Goal: Task Accomplishment & Management: Manage account settings

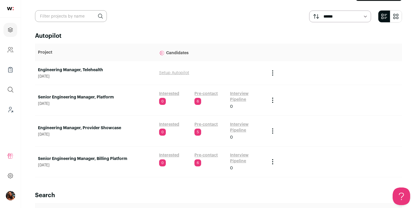
scroll to position [37, 0]
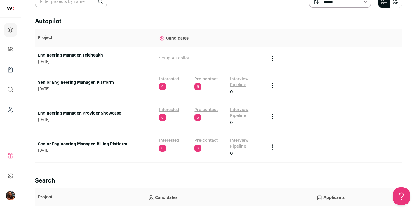
click at [104, 115] on link "Engineering Manager, Provider Showcase" at bounding box center [95, 113] width 115 height 6
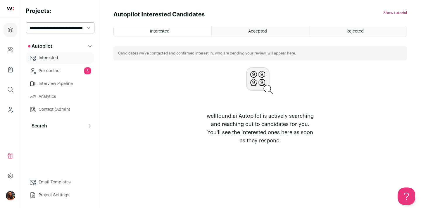
click at [53, 128] on button "Search" at bounding box center [60, 126] width 69 height 12
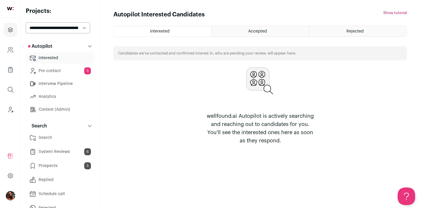
click at [53, 139] on link "Search" at bounding box center [60, 138] width 69 height 12
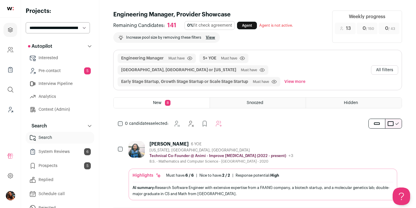
click at [388, 65] on button "All filters" at bounding box center [384, 69] width 27 height 9
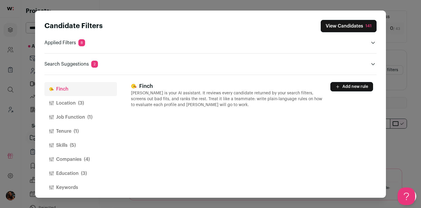
click at [72, 162] on button "Companies (4)" at bounding box center [80, 159] width 72 height 14
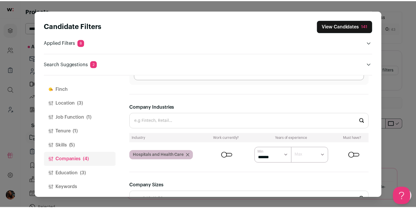
scroll to position [157, 0]
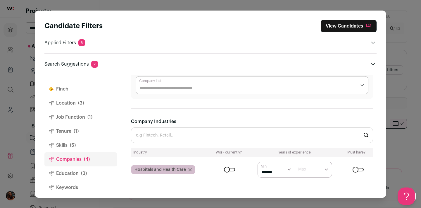
drag, startPoint x: 391, startPoint y: 34, endPoint x: 388, endPoint y: 34, distance: 3.8
click at [391, 34] on div "Candidate Filters View Candidates 141 Applied Filters 8 Engineering Manager Mus…" at bounding box center [210, 104] width 421 height 208
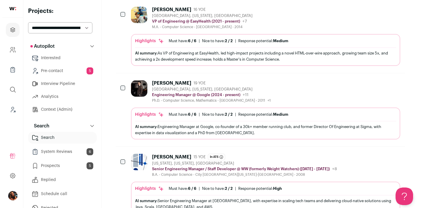
scroll to position [6, 0]
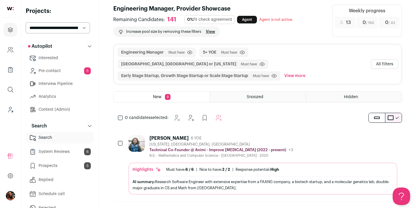
click at [387, 59] on button "All filters" at bounding box center [384, 63] width 27 height 9
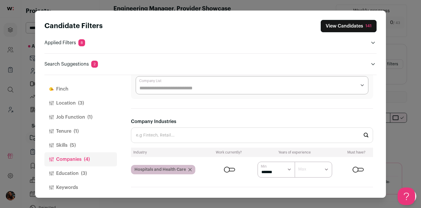
click at [54, 88] on button "Finch" at bounding box center [80, 89] width 72 height 14
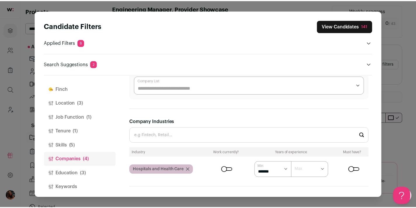
scroll to position [0, 0]
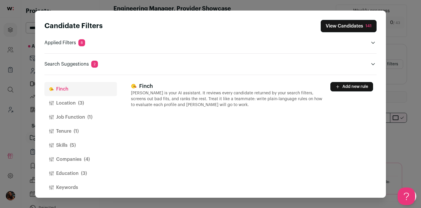
click at [349, 83] on button "Add new rule" at bounding box center [351, 86] width 43 height 9
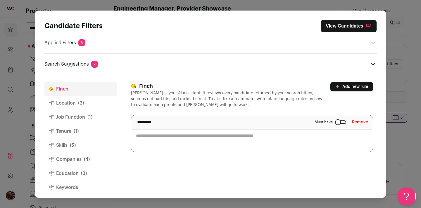
click at [187, 129] on textarea "Close modal via background" at bounding box center [251, 133] width 241 height 37
paste textarea "**********"
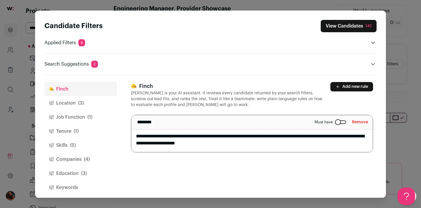
type textarea "**********"
click at [303, 101] on p "[PERSON_NAME] is your AI assistant. It reviews every candidate returned by your…" at bounding box center [227, 99] width 192 height 18
click at [341, 25] on button "View Candidates 141" at bounding box center [349, 26] width 56 height 12
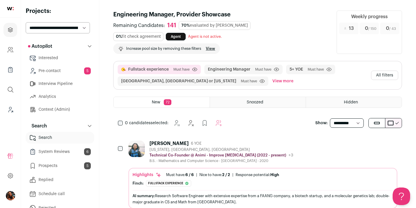
click at [351, 122] on select "**********" at bounding box center [347, 122] width 34 height 9
select select "**"
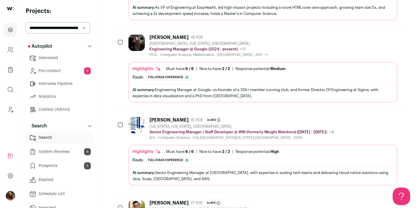
click at [48, 24] on select "**********" at bounding box center [58, 27] width 64 height 11
click at [10, 29] on icon "Projects" at bounding box center [10, 29] width 7 height 7
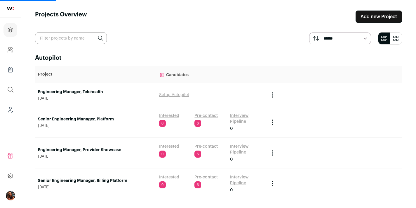
click at [99, 117] on link "Senior Engineering Manager, Platform" at bounding box center [95, 119] width 115 height 6
click at [103, 119] on link "Senior Engineering Manager, Platform" at bounding box center [95, 119] width 115 height 6
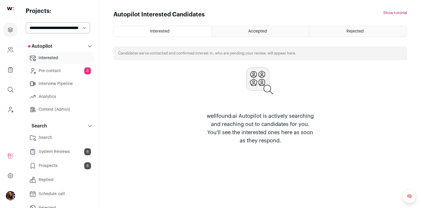
click at [49, 136] on link "Search" at bounding box center [60, 138] width 69 height 12
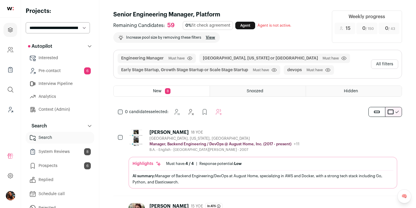
click at [389, 62] on button "All filters" at bounding box center [384, 63] width 27 height 9
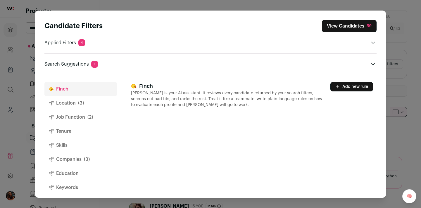
click at [351, 87] on button "Add new rule" at bounding box center [351, 86] width 43 height 9
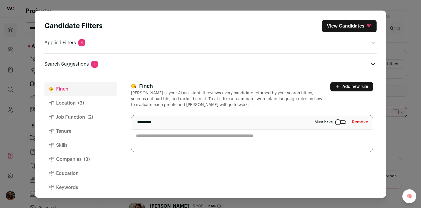
click at [176, 134] on textarea "Close modal via background" at bounding box center [251, 133] width 241 height 37
paste textarea "**********"
click at [136, 134] on textarea "**********" at bounding box center [251, 133] width 241 height 37
type textarea "**********"
click at [350, 30] on button "View Candidates 59" at bounding box center [349, 26] width 55 height 12
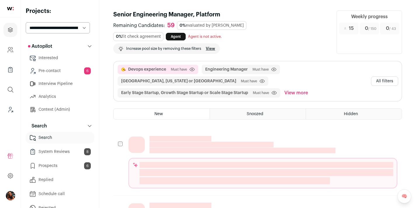
click at [389, 82] on button "All filters" at bounding box center [384, 80] width 27 height 9
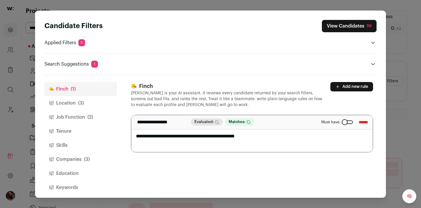
click at [338, 126] on div "Must have ******" at bounding box center [344, 121] width 47 height 9
click at [342, 122] on div "Close modal via background" at bounding box center [347, 122] width 11 height 4
click at [356, 25] on button "View Candidates 59" at bounding box center [349, 26] width 55 height 12
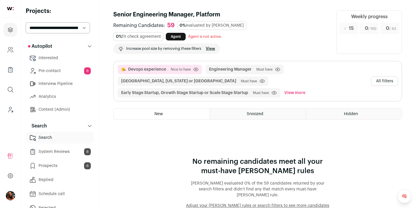
click at [384, 79] on button "All filters" at bounding box center [384, 80] width 27 height 9
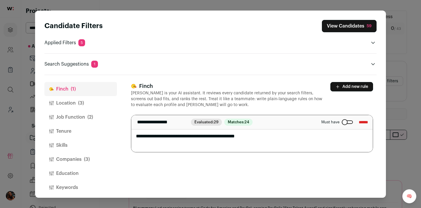
click at [342, 26] on button "View Candidates 59" at bounding box center [349, 26] width 55 height 12
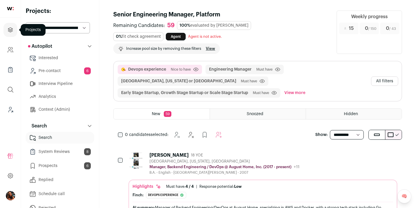
click at [11, 29] on icon "Projects" at bounding box center [10, 29] width 7 height 7
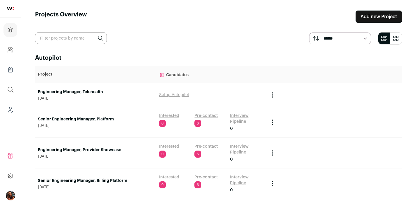
click at [76, 145] on td "Engineering Manager, Provider Showcase [DATE]" at bounding box center [95, 152] width 121 height 31
click at [78, 149] on link "Engineering Manager, Provider Showcase" at bounding box center [95, 150] width 115 height 6
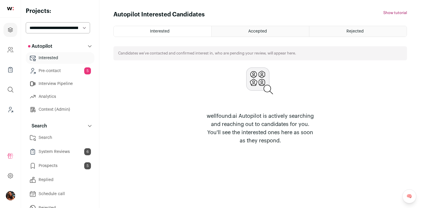
click at [46, 139] on link "Search" at bounding box center [60, 138] width 69 height 12
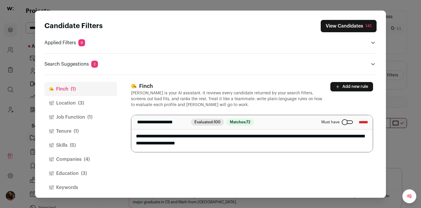
click at [337, 120] on label "Must have" at bounding box center [337, 122] width 32 height 5
click at [347, 26] on button "View Candidates 141" at bounding box center [349, 26] width 56 height 12
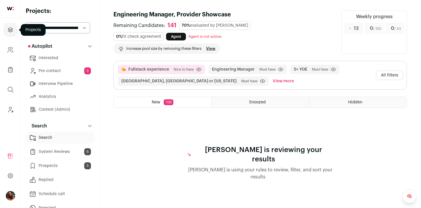
click at [12, 31] on icon "Projects" at bounding box center [10, 29] width 4 height 4
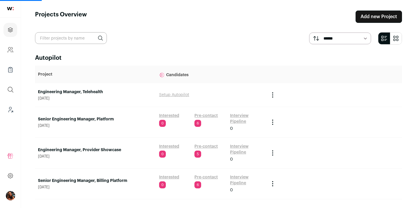
click at [96, 181] on link "Senior Engineering Manager, Billing Platform" at bounding box center [95, 180] width 115 height 6
click at [104, 178] on link "Senior Engineering Manager, Billing Platform" at bounding box center [95, 180] width 115 height 6
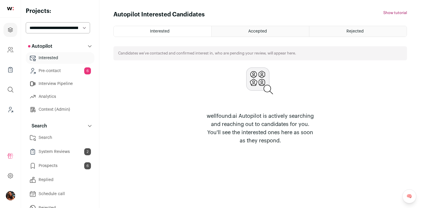
click at [51, 134] on link "Search" at bounding box center [60, 138] width 69 height 12
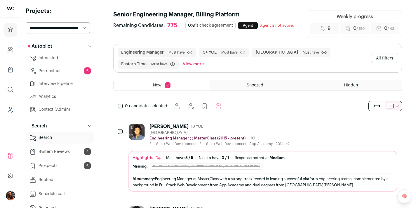
click at [377, 60] on button "All filters" at bounding box center [384, 57] width 27 height 9
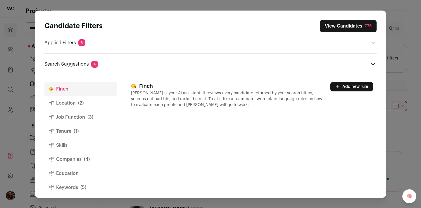
click at [357, 88] on button "Add new rule" at bounding box center [351, 86] width 43 height 9
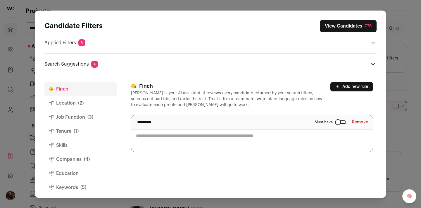
click at [230, 133] on textarea "Close modal via background" at bounding box center [251, 133] width 241 height 37
paste textarea "**********"
click at [158, 135] on textarea "**********" at bounding box center [251, 133] width 241 height 37
type textarea "**********"
click at [337, 119] on div "Must have Remove" at bounding box center [340, 121] width 53 height 9
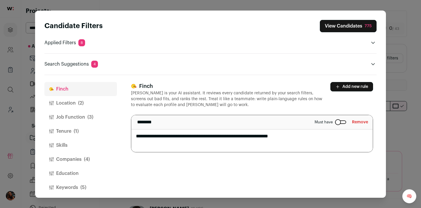
click at [337, 121] on div "Close modal via background" at bounding box center [340, 122] width 11 height 4
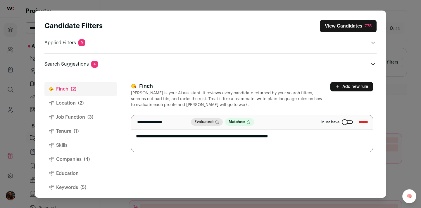
click at [339, 25] on button "View Candidates 775" at bounding box center [348, 26] width 57 height 12
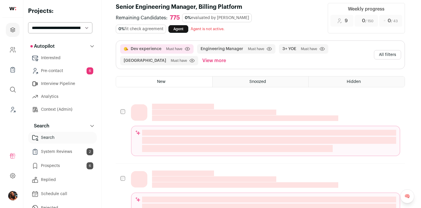
scroll to position [6, 0]
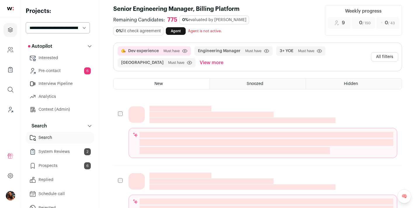
click at [385, 54] on button "All filters" at bounding box center [384, 56] width 27 height 9
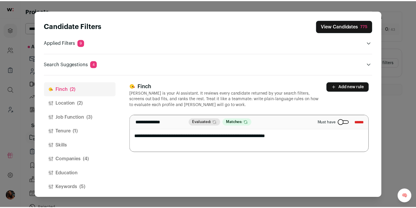
scroll to position [0, 0]
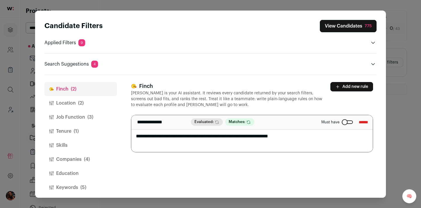
click at [69, 185] on button "Keywords (5)" at bounding box center [80, 187] width 72 height 14
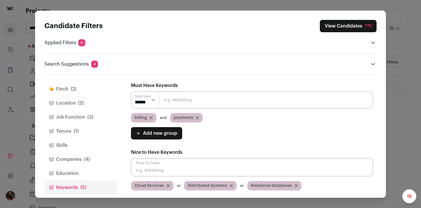
click at [352, 25] on button "View Candidates 775" at bounding box center [348, 26] width 57 height 12
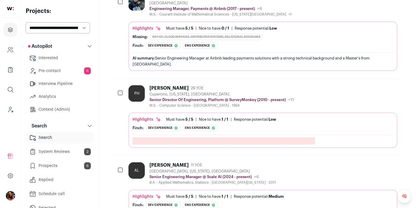
scroll to position [103, 0]
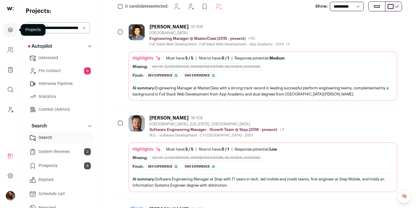
click at [9, 26] on icon "Projects" at bounding box center [10, 29] width 7 height 7
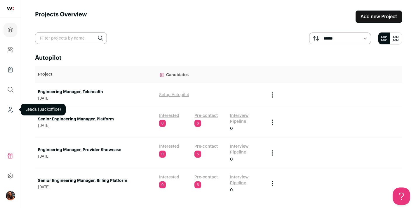
click at [7, 107] on icon "Leads (Backoffice)" at bounding box center [10, 109] width 7 height 7
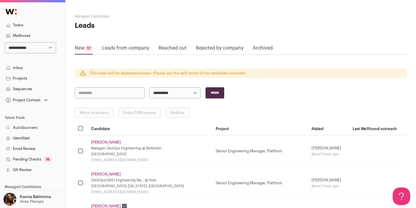
click at [25, 47] on select "**********" at bounding box center [30, 47] width 51 height 11
select select "*****"
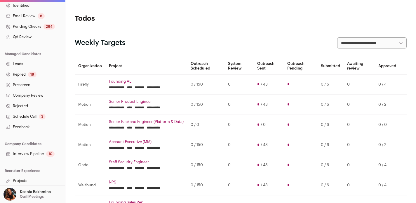
scroll to position [133, 0]
click at [28, 14] on link "Email Review 8" at bounding box center [32, 15] width 65 height 11
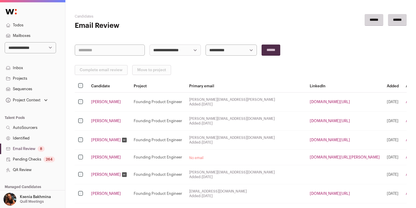
click at [29, 89] on link "Sequences" at bounding box center [32, 89] width 65 height 11
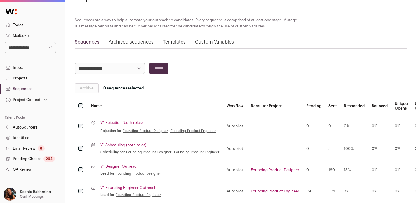
scroll to position [53, 0]
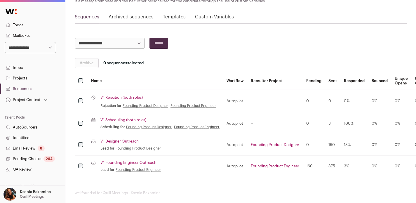
click at [124, 162] on link "V1 Founding Engineer Outreach" at bounding box center [129, 162] width 56 height 5
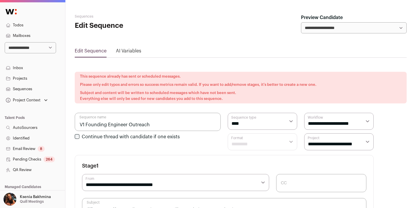
select select "****"
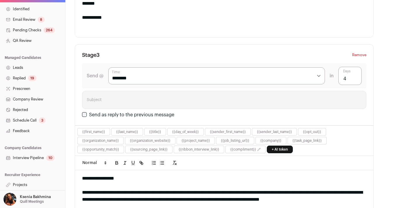
scroll to position [594, 0]
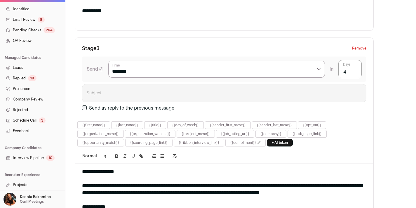
click at [20, 182] on link "Projects" at bounding box center [32, 184] width 65 height 11
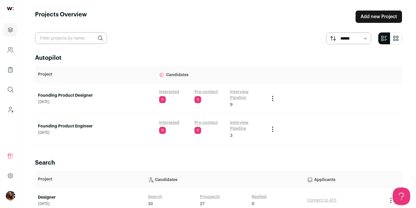
click at [54, 95] on link "Founding Product Designer" at bounding box center [95, 95] width 115 height 6
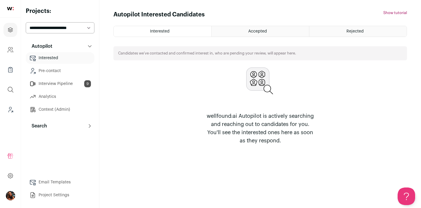
click at [49, 71] on link "Pre-contact" at bounding box center [60, 71] width 69 height 12
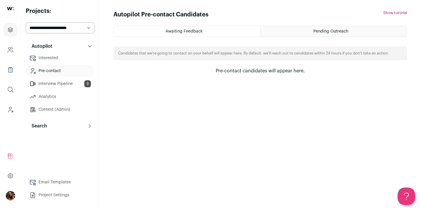
drag, startPoint x: 63, startPoint y: 117, endPoint x: 64, endPoint y: 125, distance: 8.5
click at [63, 117] on div "Autopilot Autopilot Interested Pre-contact Interview Pipeline 9 Analytics Conte…" at bounding box center [60, 85] width 69 height 91
click at [64, 126] on button "Search" at bounding box center [60, 126] width 69 height 12
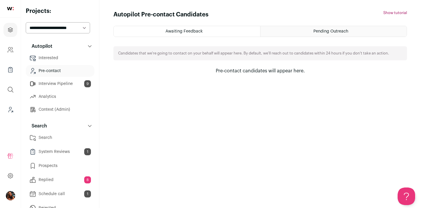
click at [52, 181] on link "Replied 8" at bounding box center [60, 180] width 69 height 12
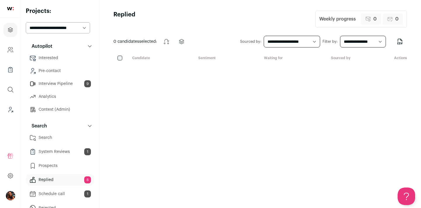
click at [295, 41] on select "**********" at bounding box center [292, 42] width 57 height 12
select select "***"
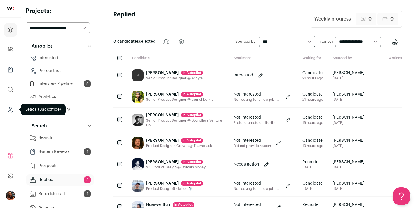
click at [11, 109] on icon "Leads (Backoffice)" at bounding box center [10, 109] width 7 height 7
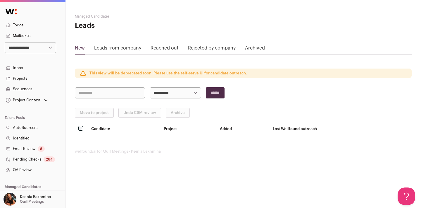
click at [20, 88] on link "Sequences" at bounding box center [32, 89] width 65 height 11
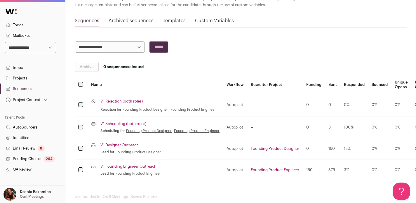
scroll to position [59, 0]
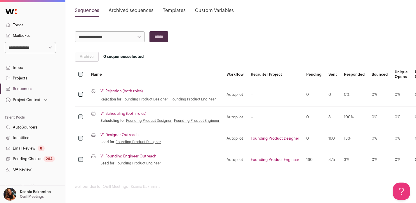
click at [125, 136] on link "V1 Designer Outreach" at bounding box center [120, 135] width 38 height 5
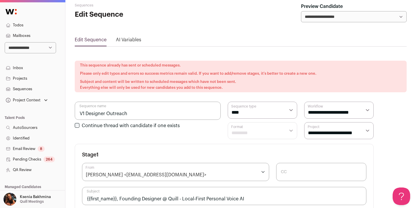
scroll to position [64, 0]
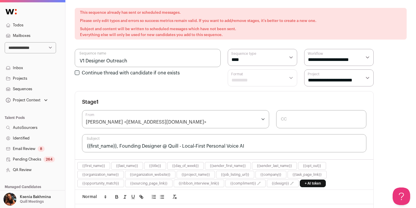
click at [23, 88] on link "Sequences" at bounding box center [32, 89] width 65 height 11
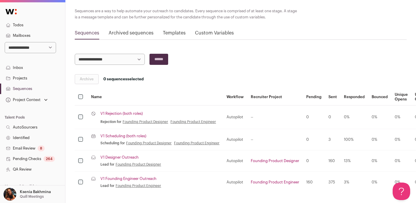
scroll to position [59, 0]
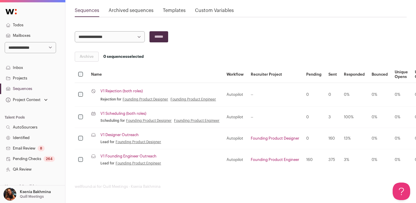
click at [124, 114] on link "V1 Scheduling (both roles)" at bounding box center [124, 113] width 46 height 5
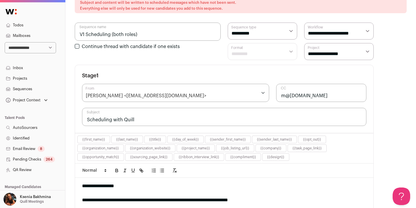
scroll to position [90, 0]
